Goal: Task Accomplishment & Management: Use online tool/utility

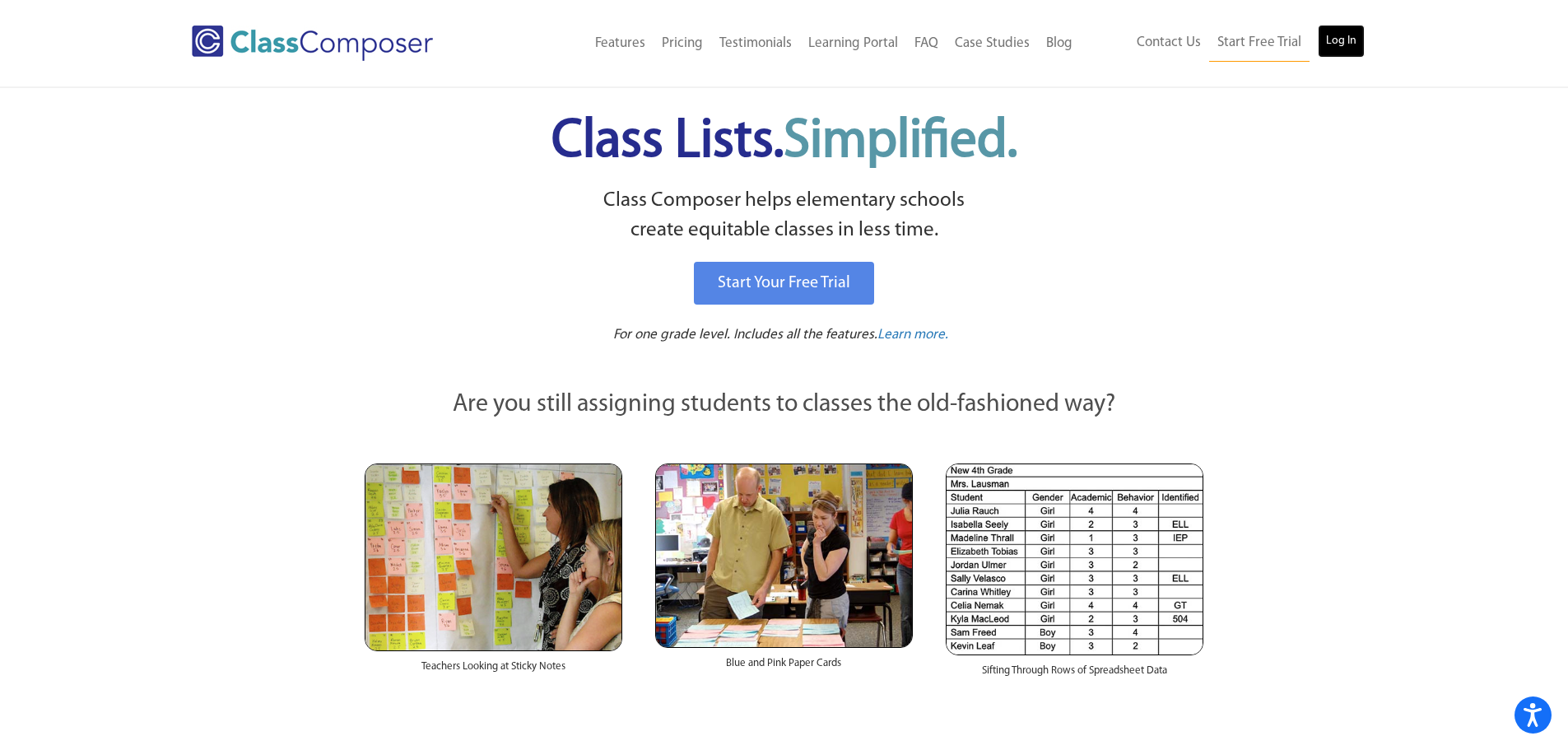
click at [1332, 38] on link "Log In" at bounding box center [1341, 41] width 47 height 33
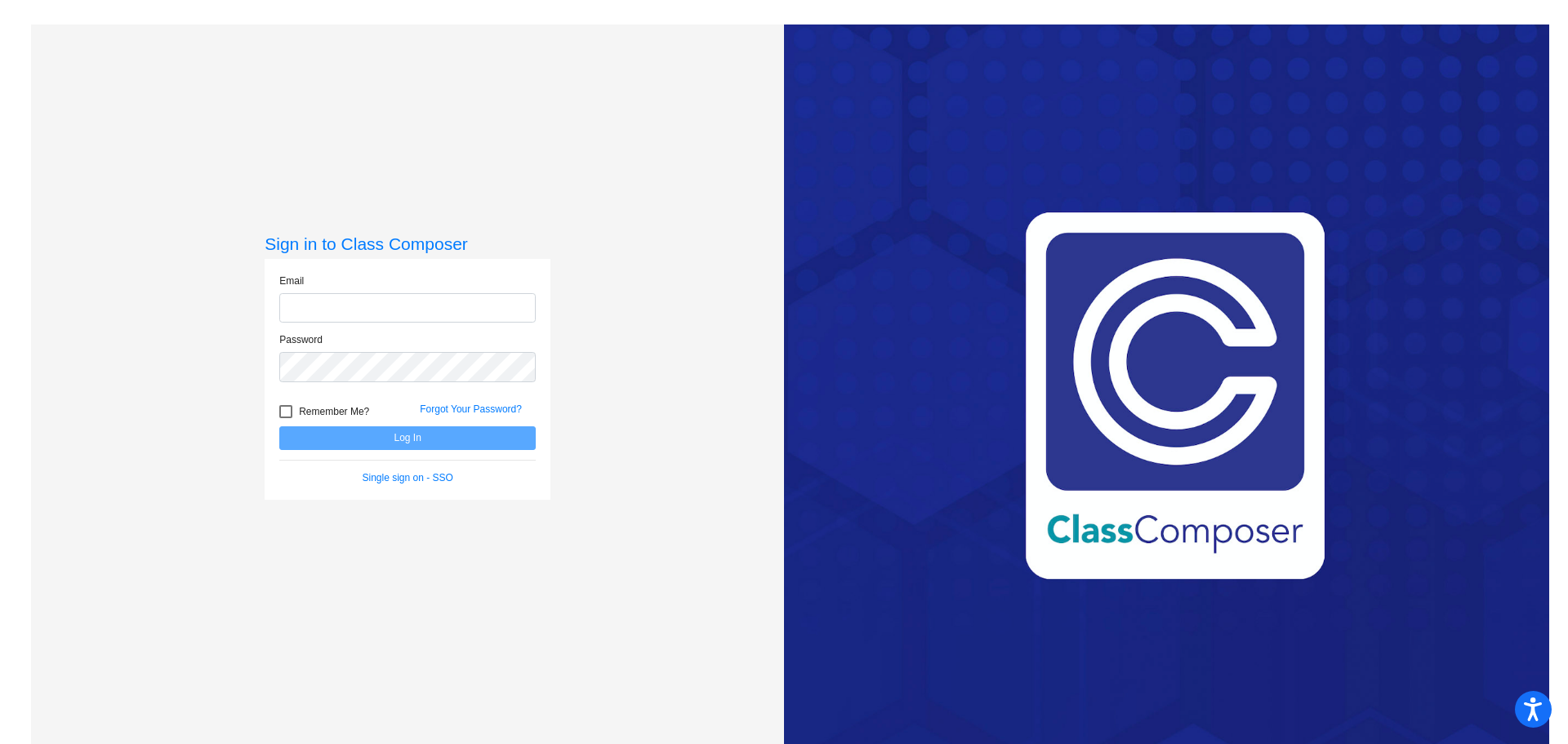
type input "[EMAIL_ADDRESS][DOMAIN_NAME]"
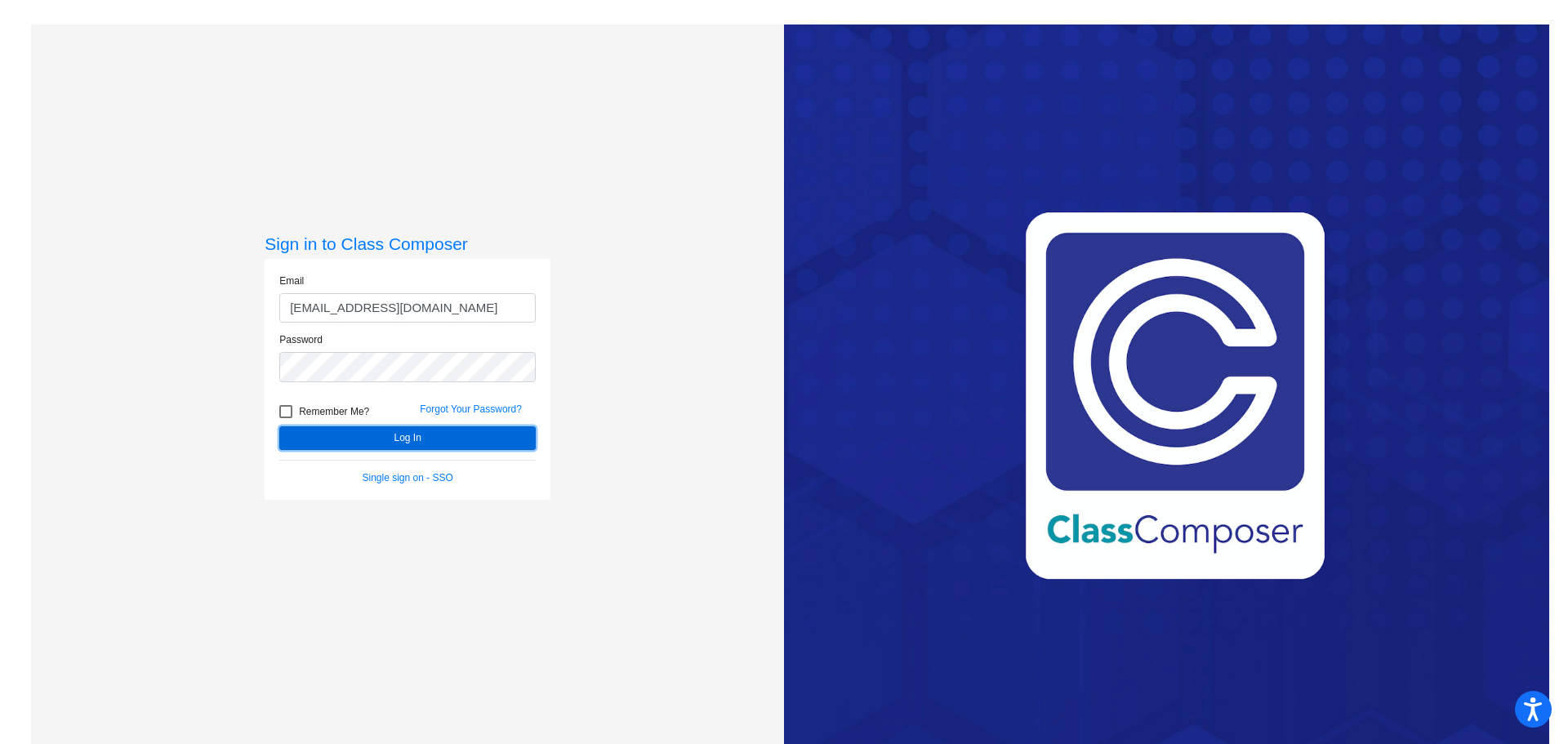
click at [469, 447] on button "Log In" at bounding box center [407, 438] width 256 height 24
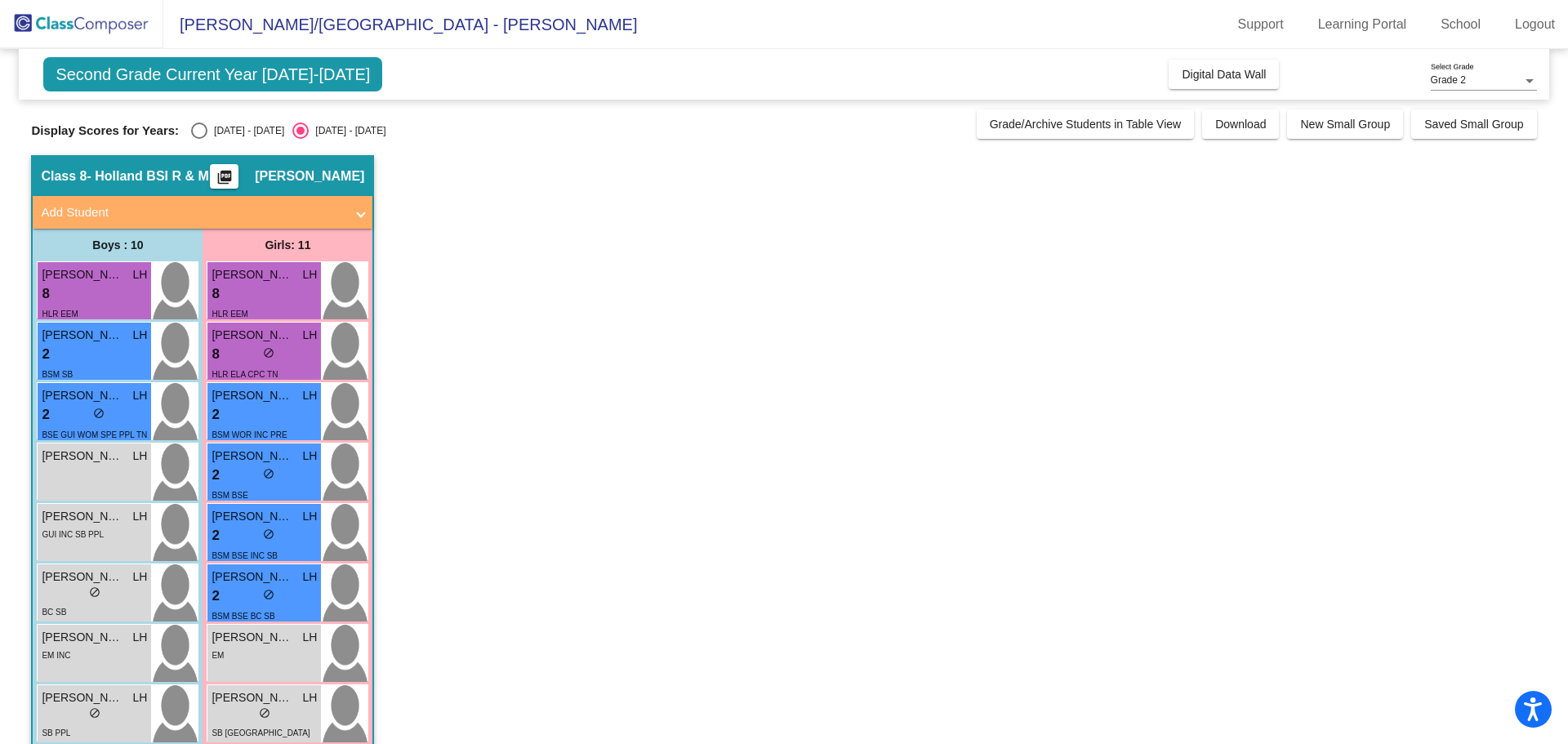
click at [203, 132] on div "Select an option" at bounding box center [198, 130] width 16 height 16
click at [199, 139] on input "[DATE] - [DATE]" at bounding box center [198, 139] width 1 height 1
radio input "true"
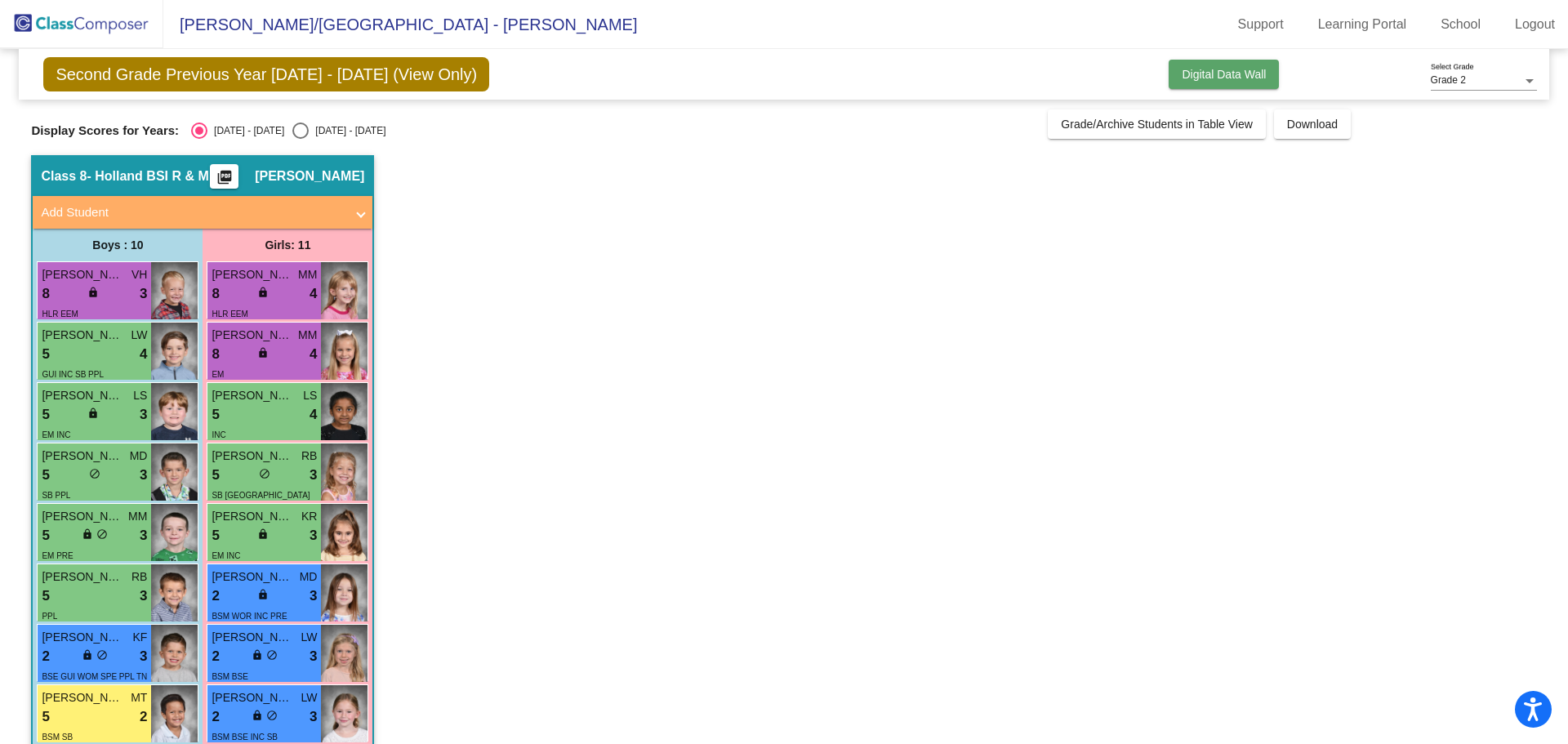
click at [1250, 71] on span "Digital Data Wall" at bounding box center [1224, 75] width 84 height 13
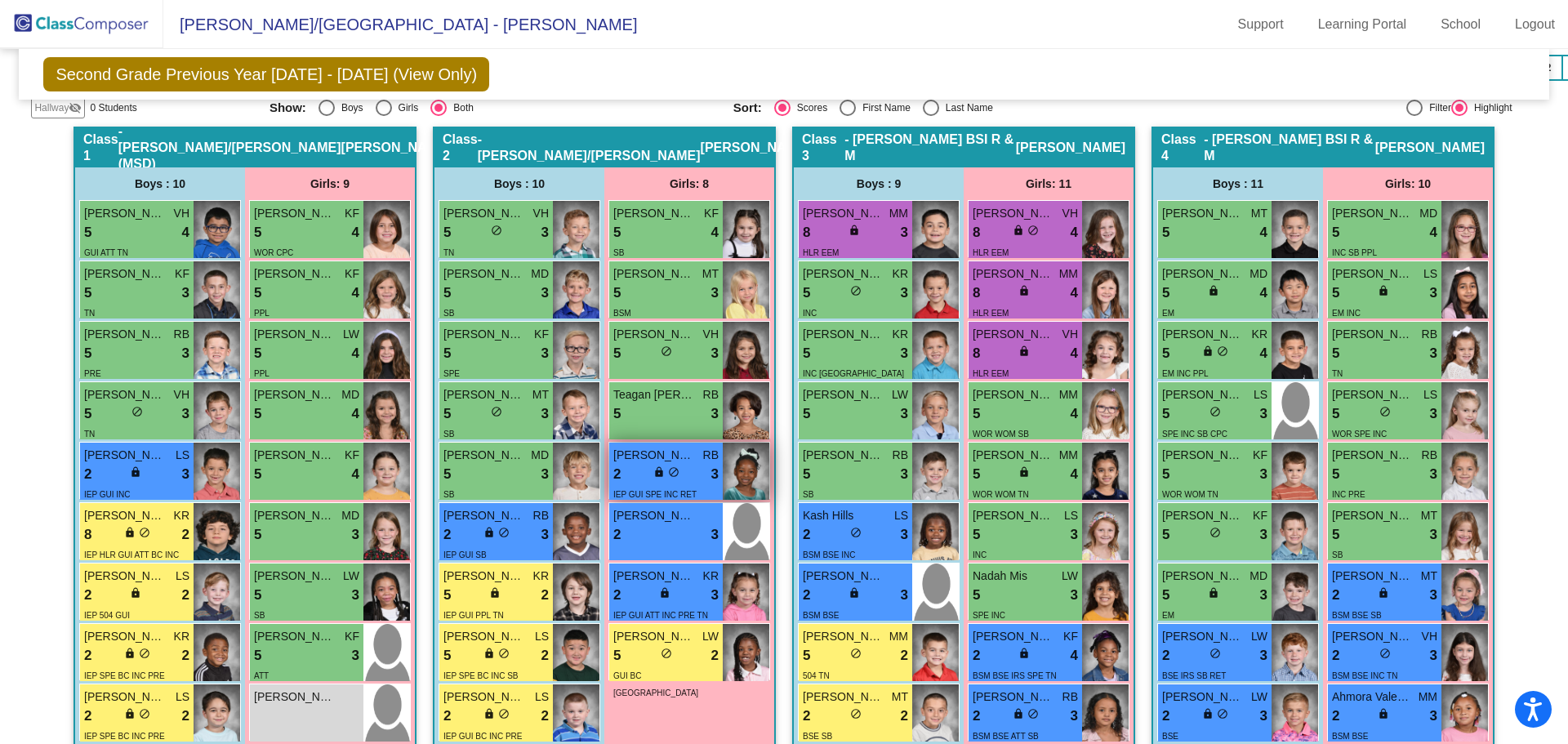
scroll to position [436, 0]
